Goal: Obtain resource: Download file/media

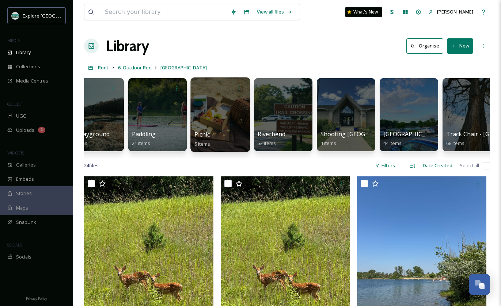
scroll to position [0, 332]
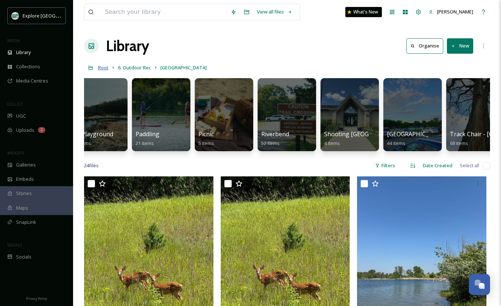
click at [107, 68] on span "Root" at bounding box center [103, 67] width 11 height 7
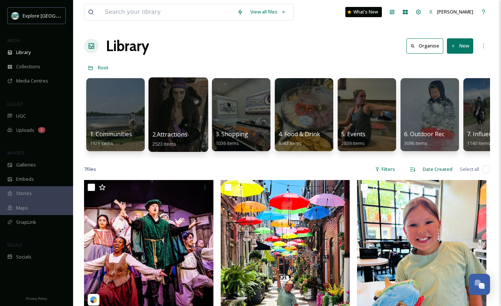
click at [177, 123] on div at bounding box center [178, 115] width 60 height 75
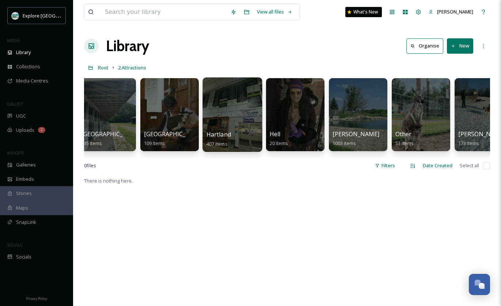
scroll to position [0, 15]
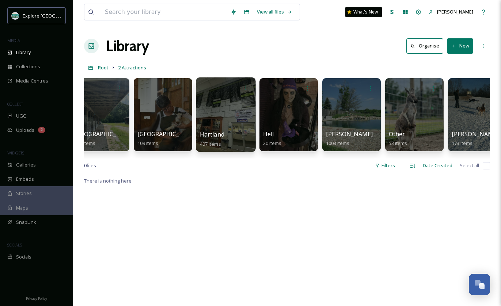
click at [226, 118] on div at bounding box center [226, 115] width 60 height 75
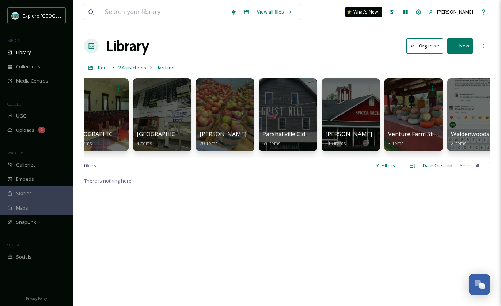
scroll to position [0, 411]
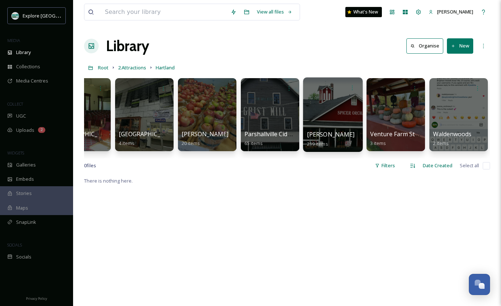
click at [314, 121] on div at bounding box center [333, 115] width 60 height 75
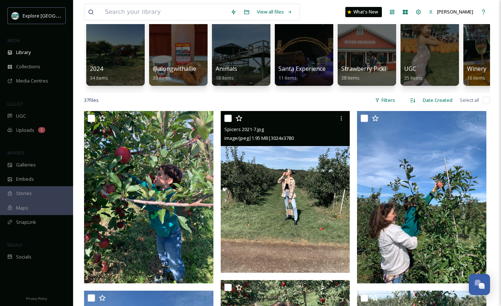
scroll to position [85, 0]
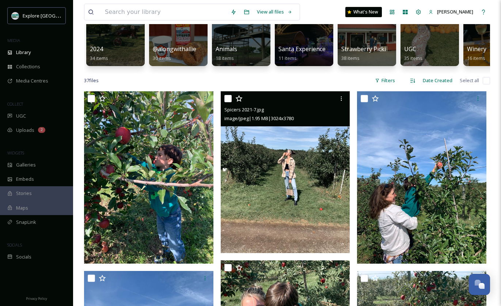
click at [309, 210] on img at bounding box center [285, 172] width 129 height 162
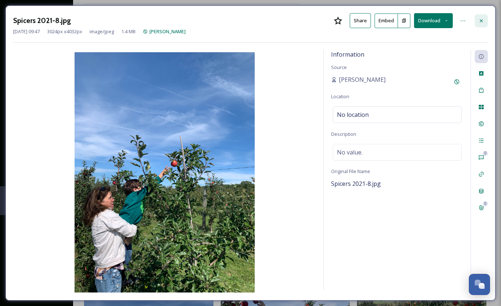
click at [484, 15] on div at bounding box center [481, 20] width 13 height 13
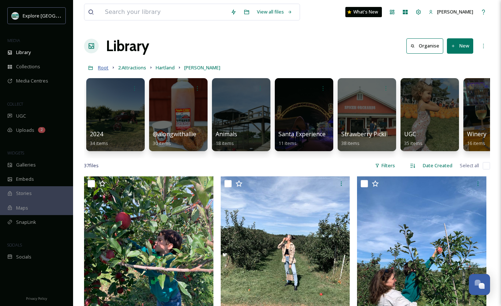
click at [103, 70] on span "Root" at bounding box center [103, 67] width 11 height 7
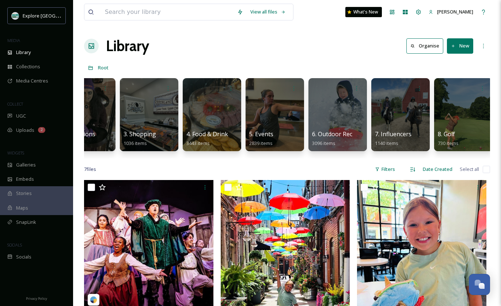
scroll to position [0, 137]
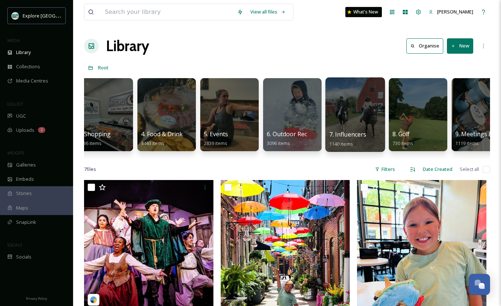
click at [372, 108] on div at bounding box center [355, 115] width 60 height 75
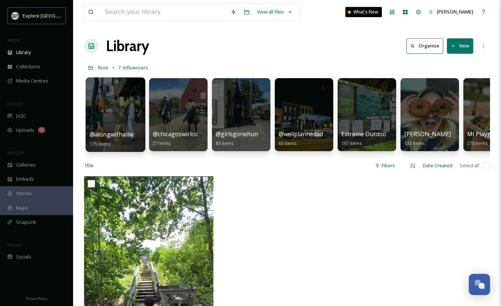
click at [125, 125] on div at bounding box center [116, 115] width 60 height 75
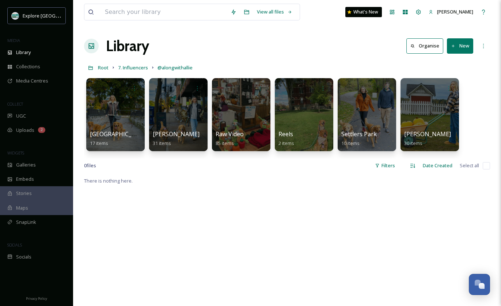
click at [311, 46] on div "Library Organise New" at bounding box center [287, 46] width 406 height 22
click at [425, 90] on div at bounding box center [430, 88] width 52 height 14
click at [446, 102] on div at bounding box center [430, 115] width 60 height 75
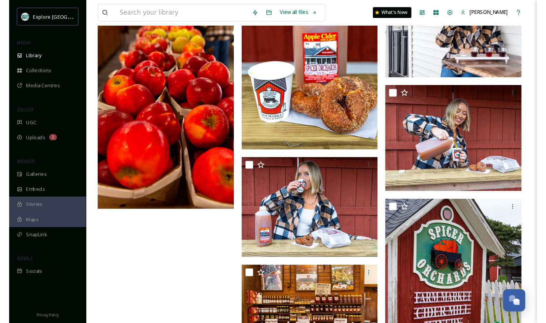
scroll to position [938, 0]
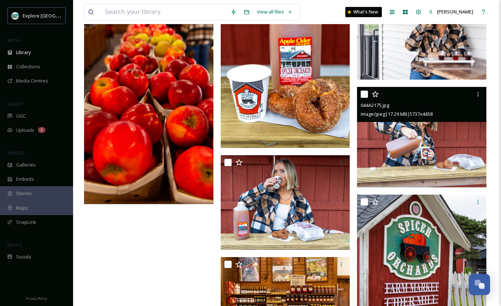
click at [381, 156] on img at bounding box center [421, 137] width 129 height 101
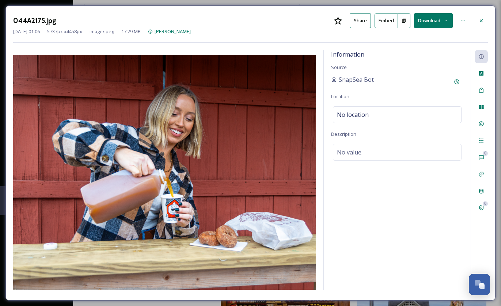
click at [428, 20] on button "Download" at bounding box center [433, 20] width 39 height 15
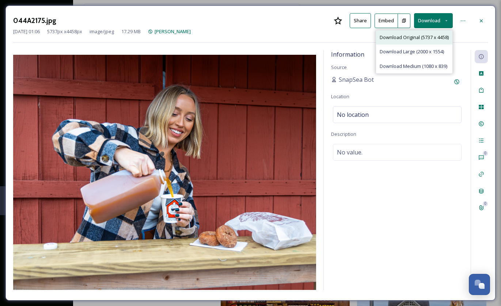
click at [422, 38] on span "Download Original (5737 x 4458)" at bounding box center [414, 37] width 69 height 7
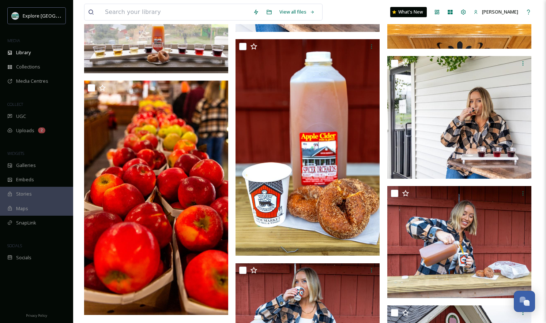
click at [231, 159] on div at bounding box center [158, 0] width 148 height 1677
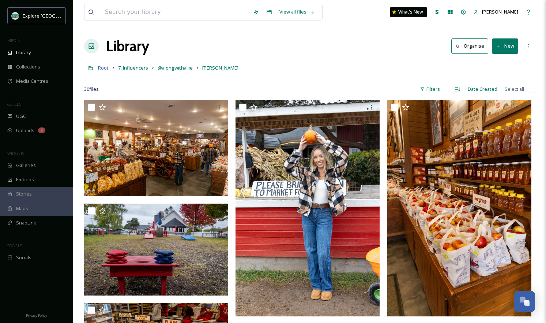
click at [108, 68] on span "Root" at bounding box center [103, 67] width 11 height 7
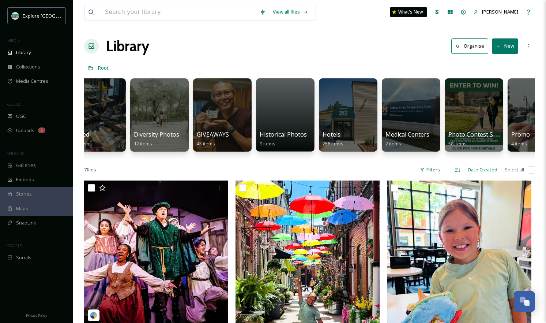
scroll to position [0, 905]
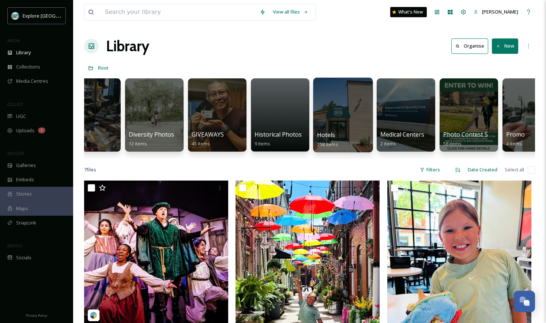
click at [334, 112] on div at bounding box center [343, 115] width 60 height 75
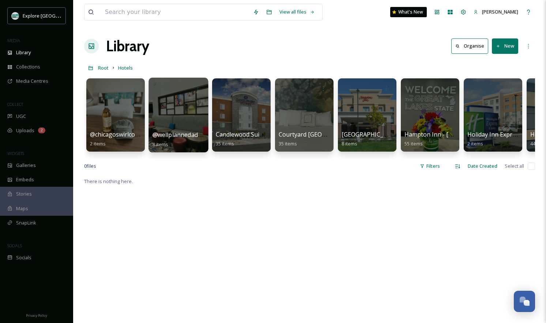
click at [193, 105] on div at bounding box center [178, 115] width 60 height 75
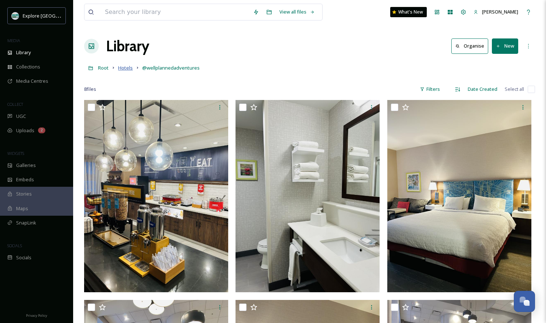
click at [125, 68] on span "Hotels" at bounding box center [125, 67] width 15 height 7
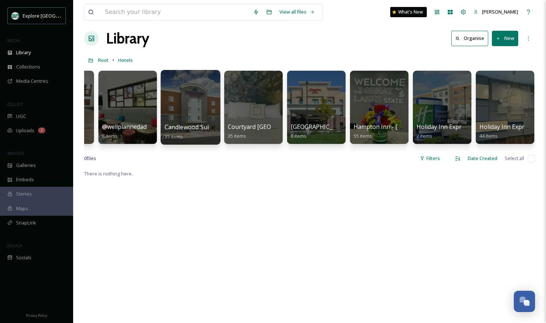
scroll to position [0, 52]
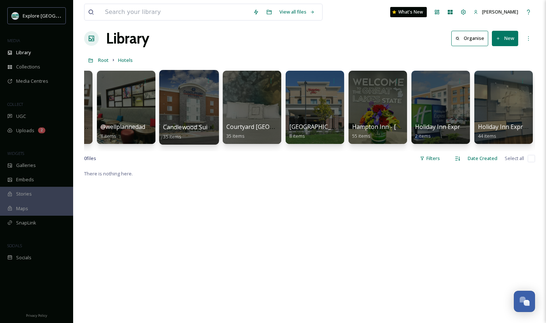
click at [237, 114] on div at bounding box center [252, 107] width 59 height 73
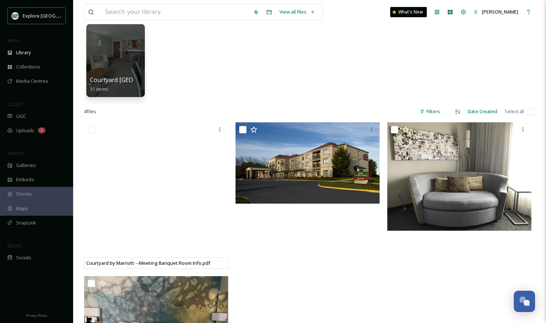
scroll to position [46, 0]
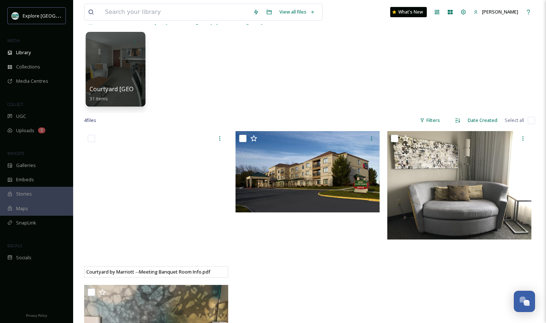
click at [117, 67] on div at bounding box center [116, 69] width 60 height 75
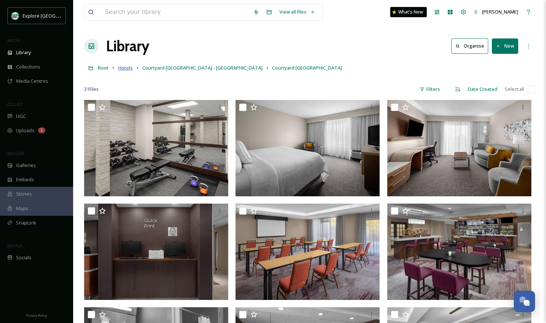
click at [119, 71] on span "Hotels" at bounding box center [125, 67] width 15 height 7
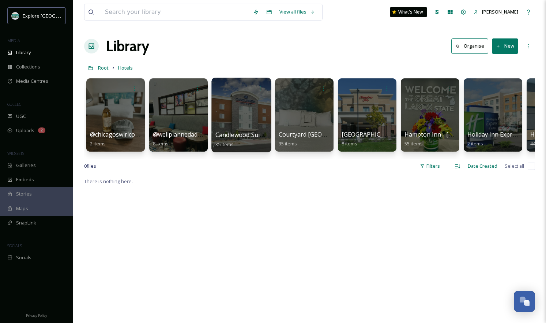
click at [256, 124] on div at bounding box center [241, 115] width 60 height 75
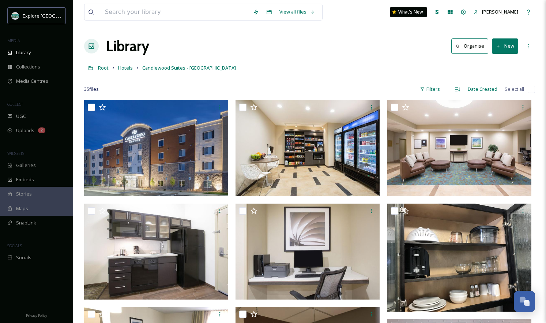
click at [382, 43] on div "Library Organise New" at bounding box center [309, 46] width 451 height 22
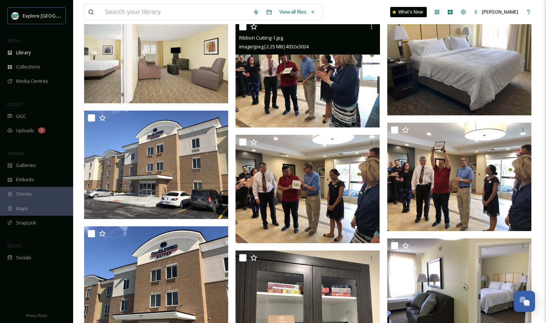
scroll to position [634, 0]
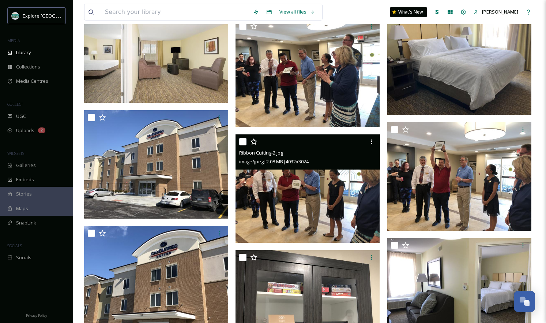
click at [284, 204] on img at bounding box center [307, 188] width 144 height 108
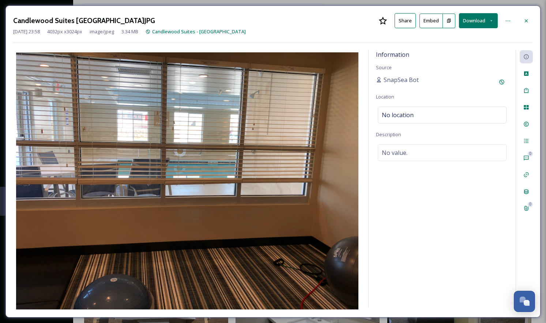
click at [501, 13] on div "Candlewood Suites [GEOGRAPHIC_DATA]JPG Share Embed Download" at bounding box center [273, 20] width 520 height 15
click at [501, 18] on icon at bounding box center [526, 21] width 6 height 6
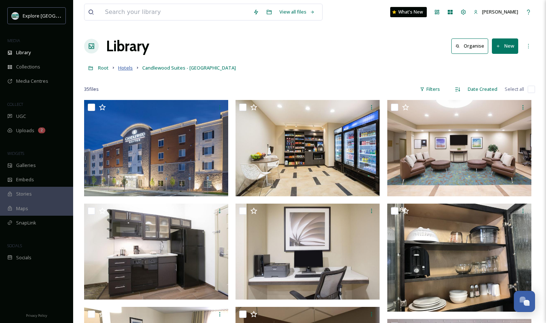
click at [124, 68] on span "Hotels" at bounding box center [125, 67] width 15 height 7
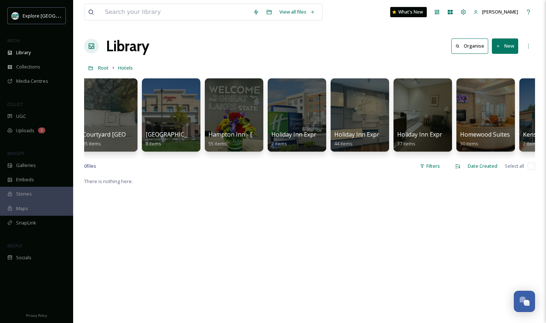
scroll to position [0, 205]
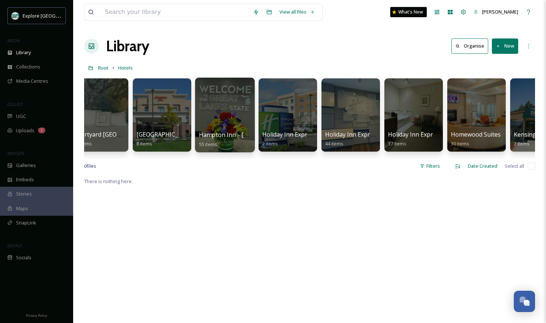
click at [231, 108] on div at bounding box center [225, 115] width 60 height 75
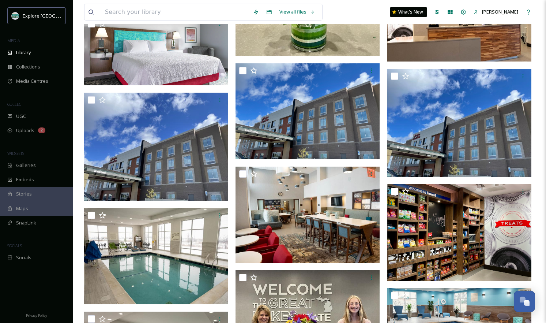
scroll to position [801, 0]
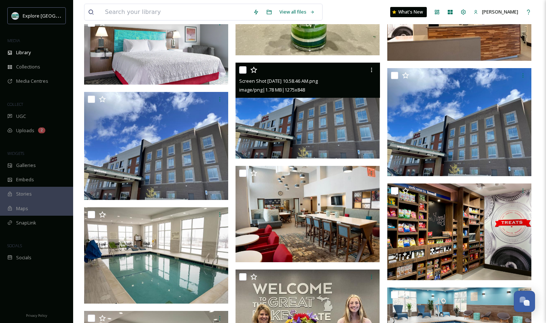
click at [303, 138] on img at bounding box center [307, 111] width 144 height 96
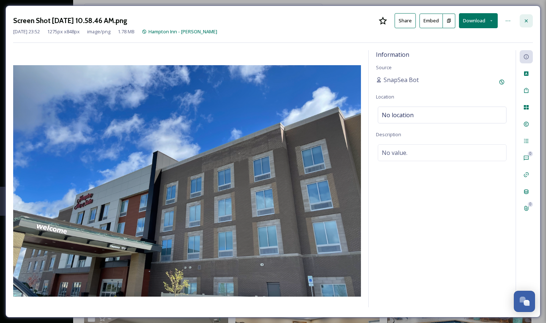
click at [501, 22] on div at bounding box center [526, 20] width 13 height 13
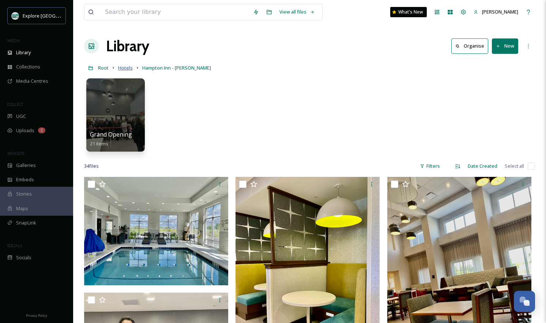
click at [128, 68] on span "Hotels" at bounding box center [125, 67] width 15 height 7
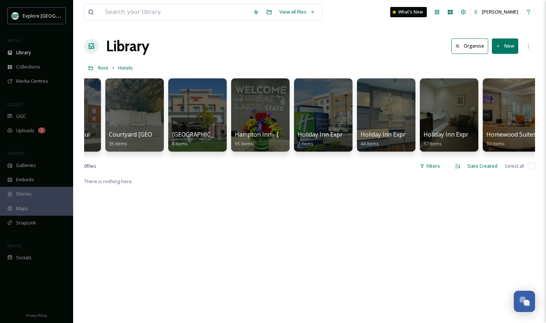
scroll to position [0, 181]
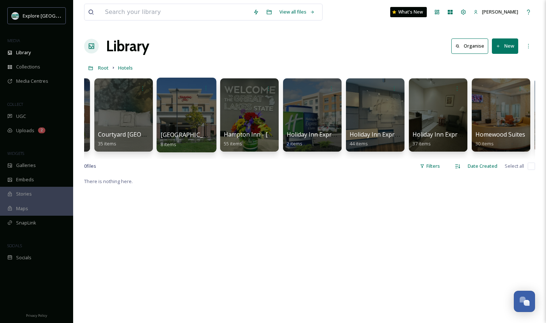
click at [191, 117] on div at bounding box center [186, 115] width 60 height 75
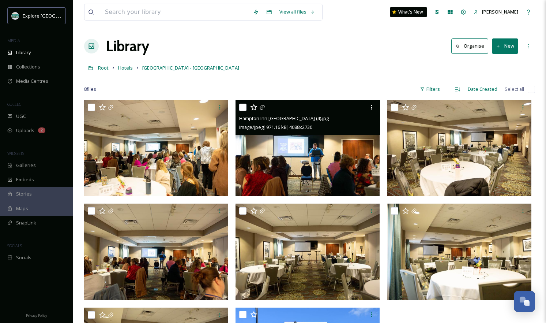
click at [283, 165] on img at bounding box center [307, 148] width 144 height 96
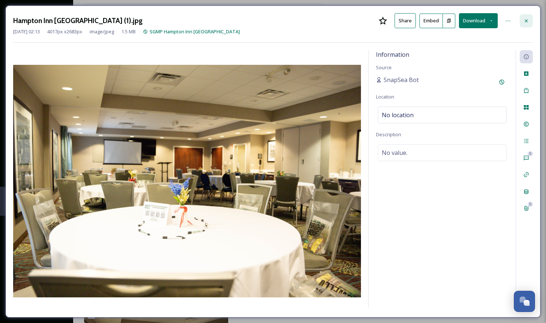
click at [501, 23] on div at bounding box center [526, 20] width 13 height 13
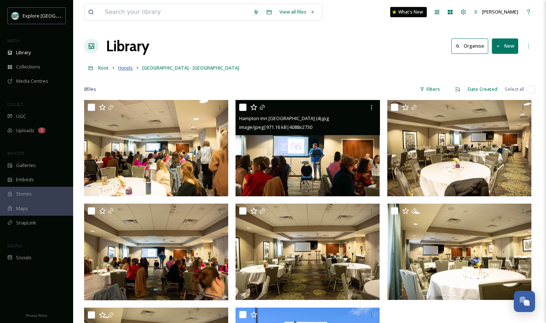
click at [128, 65] on span "Hotels" at bounding box center [125, 67] width 15 height 7
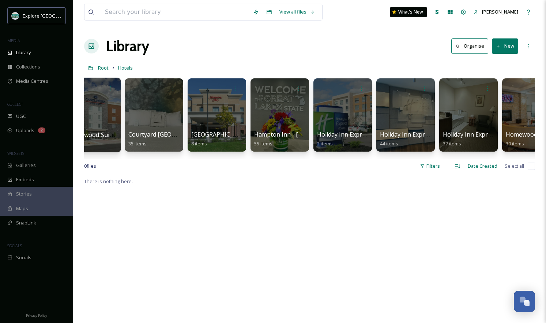
scroll to position [0, 231]
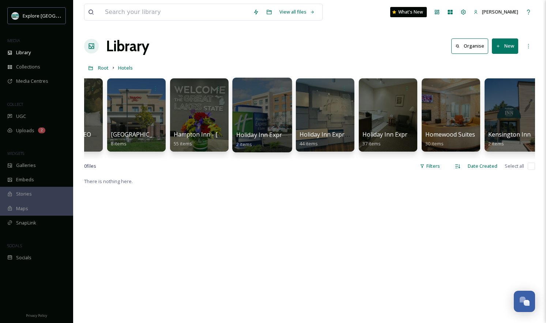
click at [266, 110] on div at bounding box center [262, 115] width 60 height 75
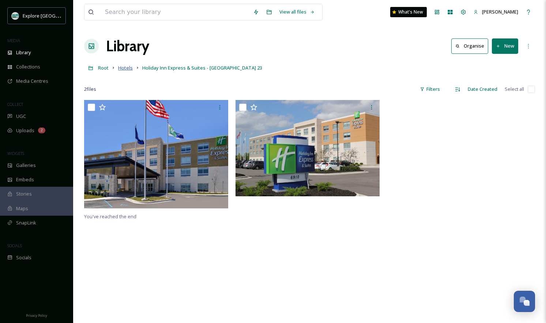
click at [124, 67] on span "Hotels" at bounding box center [125, 67] width 15 height 7
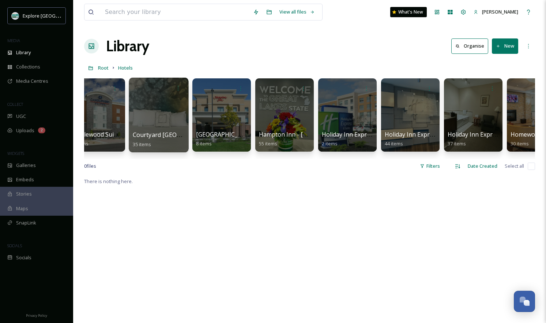
scroll to position [0, 183]
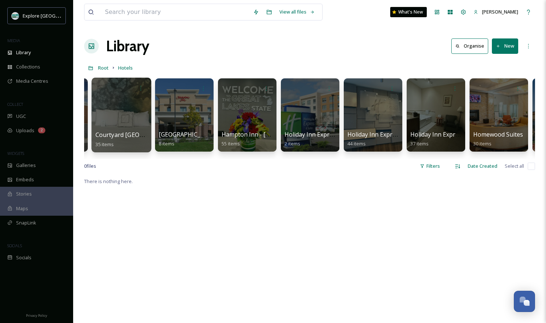
click at [311, 101] on div at bounding box center [310, 114] width 59 height 73
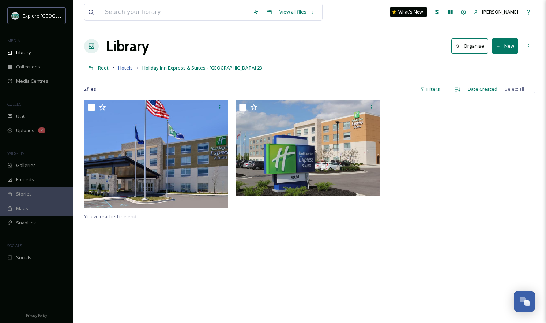
click at [123, 70] on span "Hotels" at bounding box center [125, 67] width 15 height 7
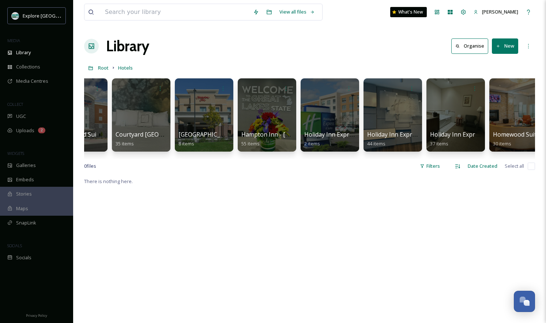
scroll to position [0, 241]
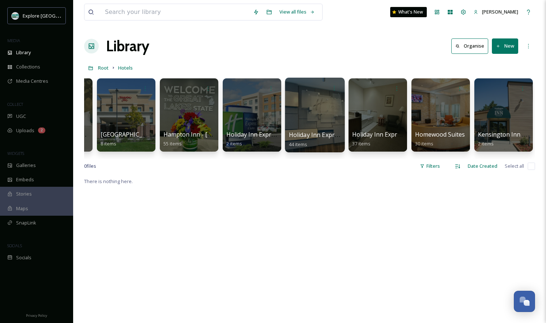
click at [323, 118] on div at bounding box center [315, 115] width 60 height 75
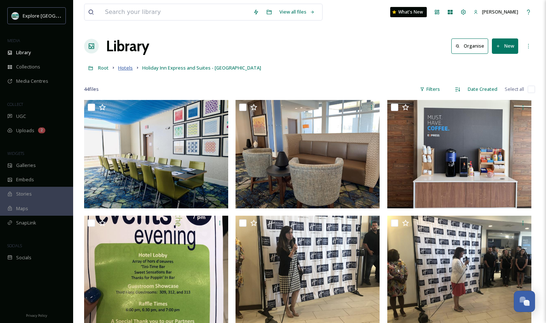
click at [125, 67] on span "Hotels" at bounding box center [125, 67] width 15 height 7
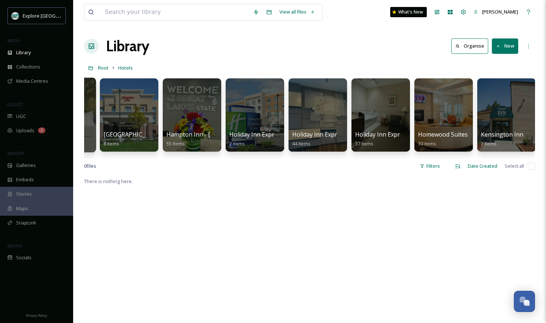
scroll to position [0, 241]
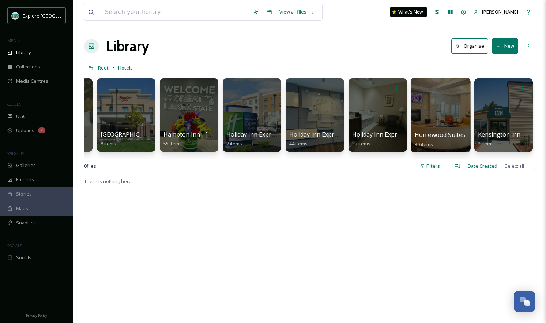
click at [445, 119] on div at bounding box center [441, 115] width 60 height 75
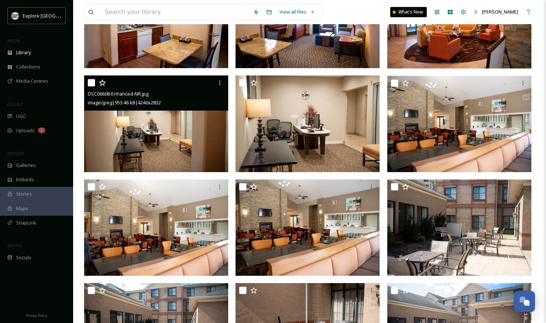
scroll to position [238, 0]
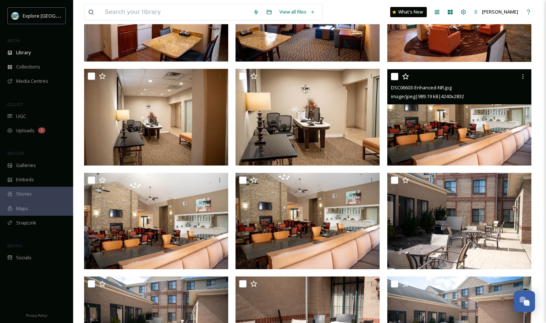
click at [461, 132] on img at bounding box center [459, 117] width 144 height 96
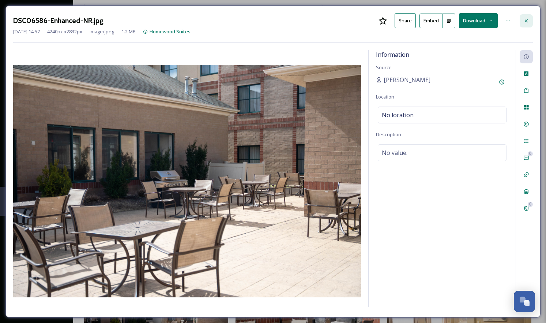
click at [501, 19] on icon at bounding box center [526, 21] width 6 height 6
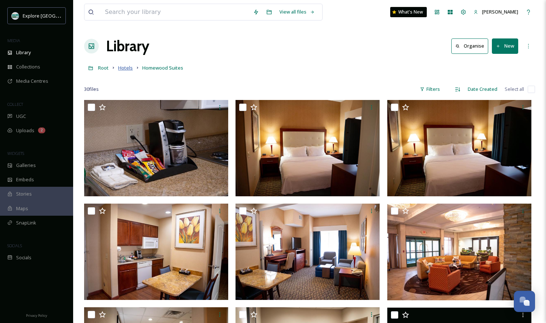
click at [126, 67] on span "Hotels" at bounding box center [125, 67] width 15 height 7
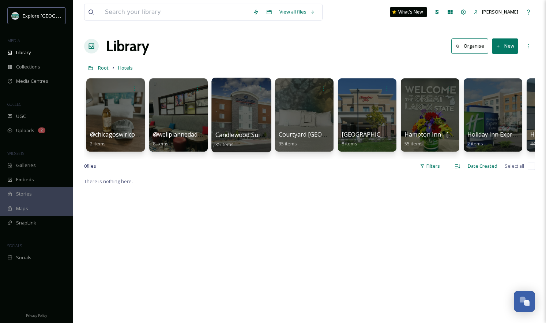
click at [242, 116] on div at bounding box center [241, 115] width 60 height 75
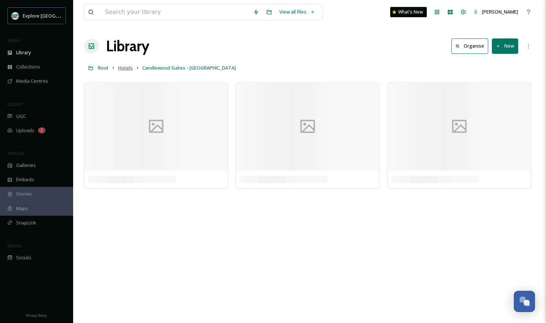
click at [127, 67] on span "Hotels" at bounding box center [125, 67] width 15 height 7
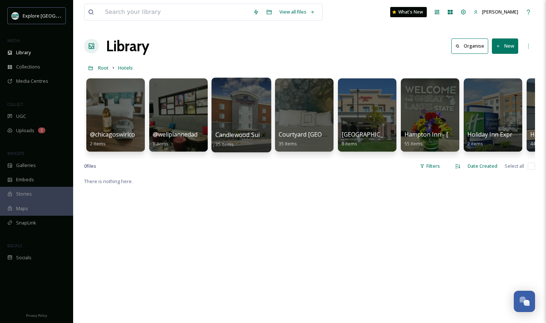
click at [238, 104] on div at bounding box center [241, 115] width 60 height 75
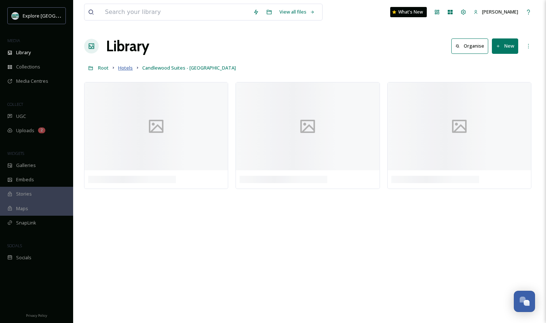
click at [122, 67] on span "Hotels" at bounding box center [125, 67] width 15 height 7
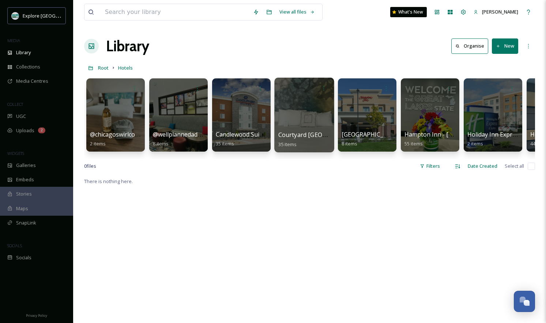
click at [314, 113] on div at bounding box center [304, 115] width 60 height 75
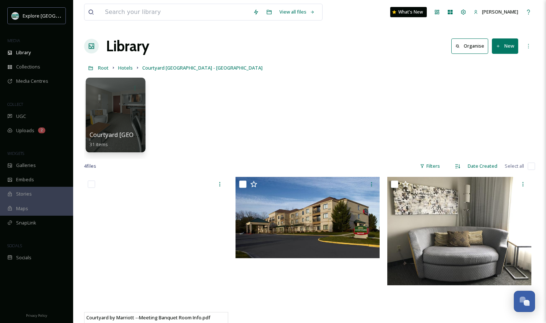
click at [125, 118] on div at bounding box center [116, 115] width 60 height 75
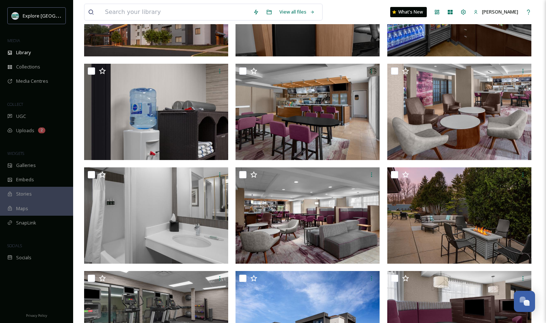
scroll to position [554, 0]
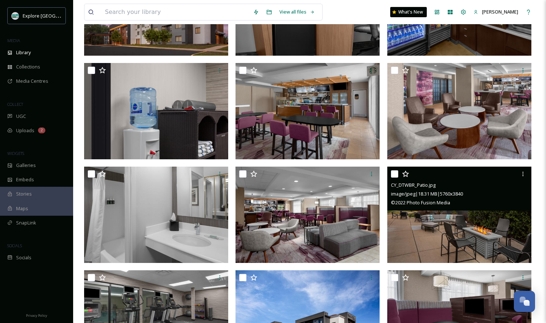
click at [436, 253] on img at bounding box center [459, 214] width 144 height 96
